Goal: Find specific page/section: Find specific page/section

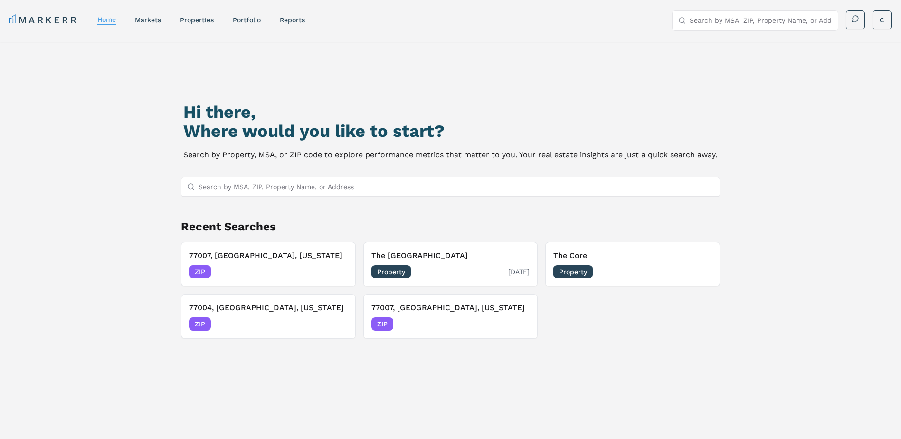
click at [397, 271] on span "Property" at bounding box center [390, 271] width 39 height 13
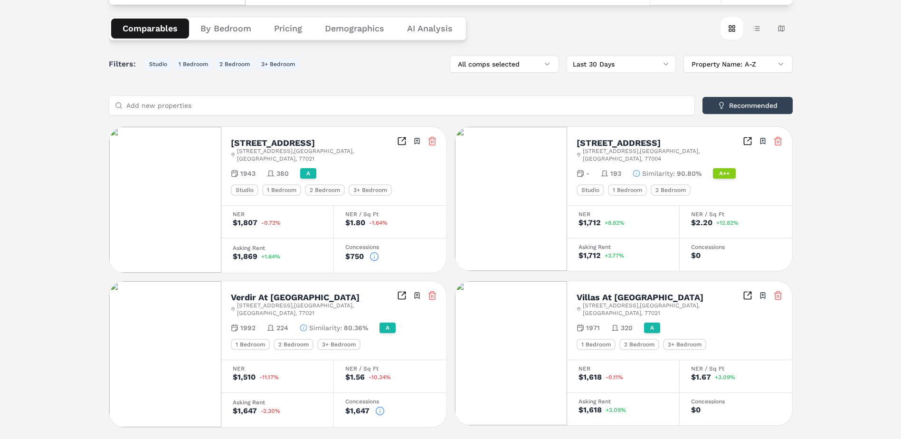
scroll to position [137, 0]
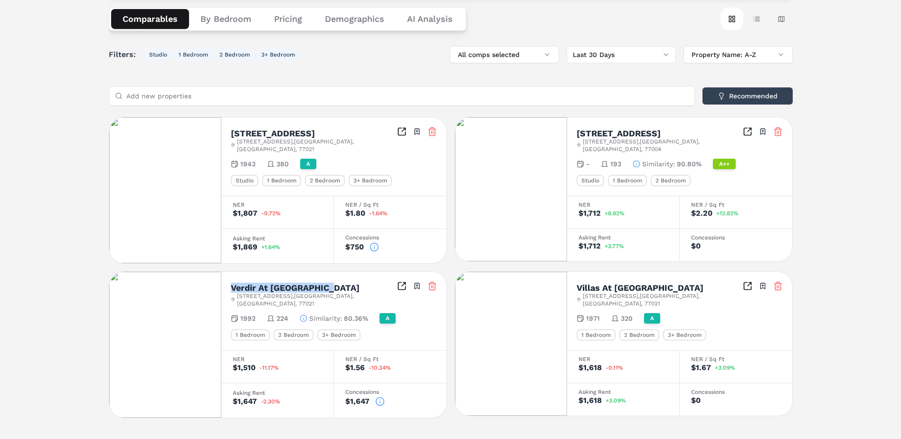
copy h2 "Verdir At [GEOGRAPHIC_DATA]"
drag, startPoint x: 228, startPoint y: 278, endPoint x: 333, endPoint y: 278, distance: 104.9
click at [333, 278] on div "Verdir At [GEOGRAPHIC_DATA] [STREET_ADDRESS] Toggle portfolio menu 1992 224 Sim…" at bounding box center [333, 311] width 225 height 78
copy h2 "Villas At [GEOGRAPHIC_DATA]"
drag, startPoint x: 576, startPoint y: 278, endPoint x: 682, endPoint y: 283, distance: 106.5
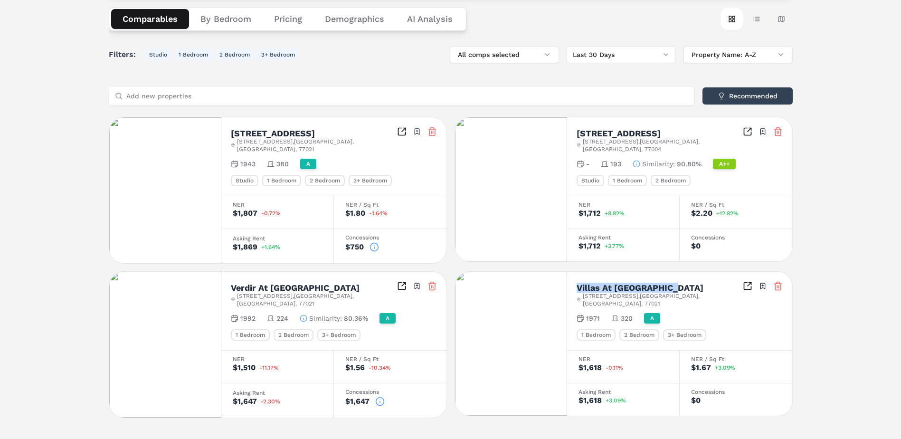
click at [682, 283] on div "Villas At [GEOGRAPHIC_DATA][STREET_ADDRESS] Toggle portfolio menu 1971 320 A 1 …" at bounding box center [679, 311] width 225 height 78
